Goal: Information Seeking & Learning: Learn about a topic

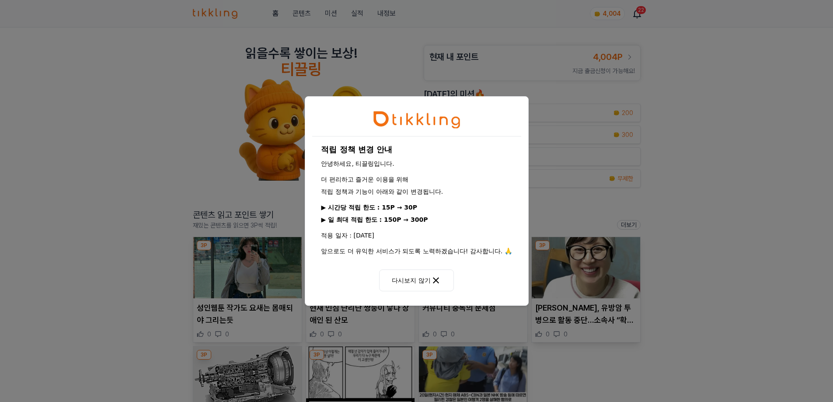
click at [437, 274] on button "다시보지 않기" at bounding box center [416, 281] width 74 height 22
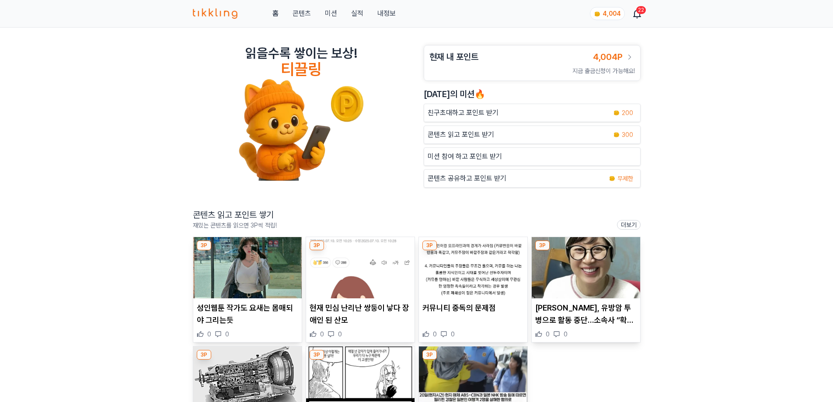
click at [640, 13] on div "22" at bounding box center [642, 10] width 10 height 8
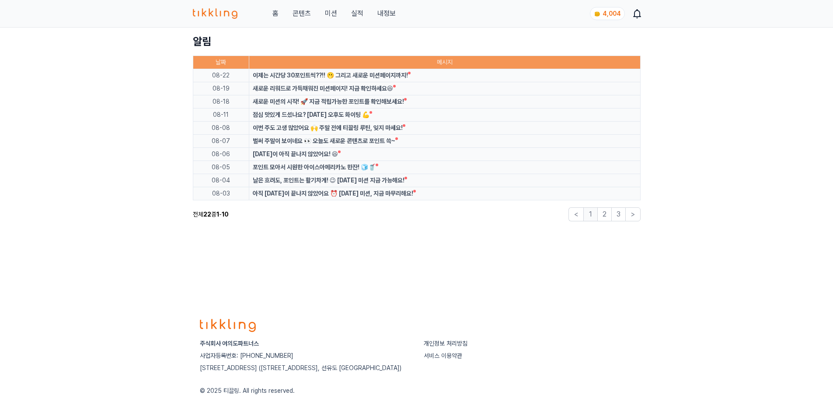
click at [371, 71] on div "이제는 시간당 30포인트씩??!! 🫢 그리고 새로운 미션페이지까지!" at bounding box center [330, 75] width 155 height 9
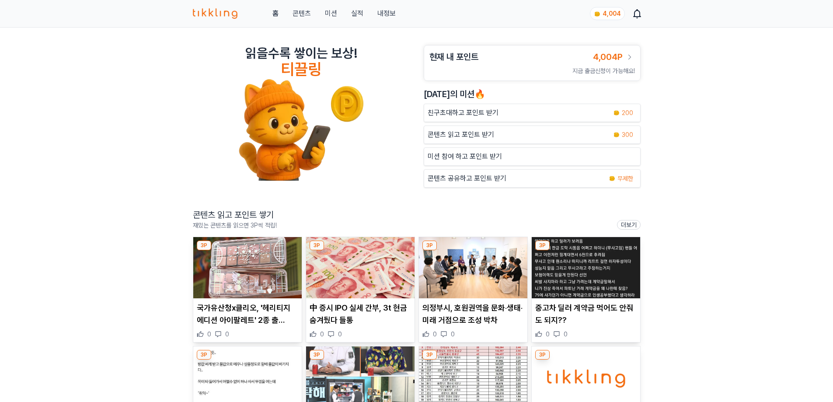
click at [275, 14] on link "홈" at bounding box center [276, 13] width 6 height 11
click at [221, 13] on img at bounding box center [215, 13] width 45 height 11
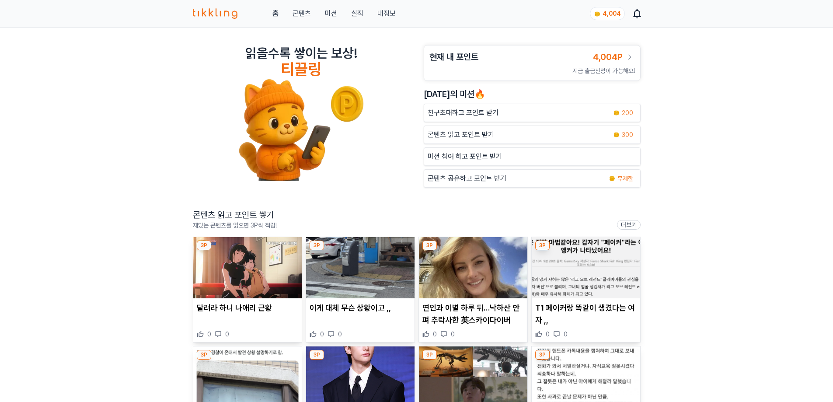
click at [275, 273] on img at bounding box center [247, 267] width 109 height 61
